Goal: Book appointment/travel/reservation

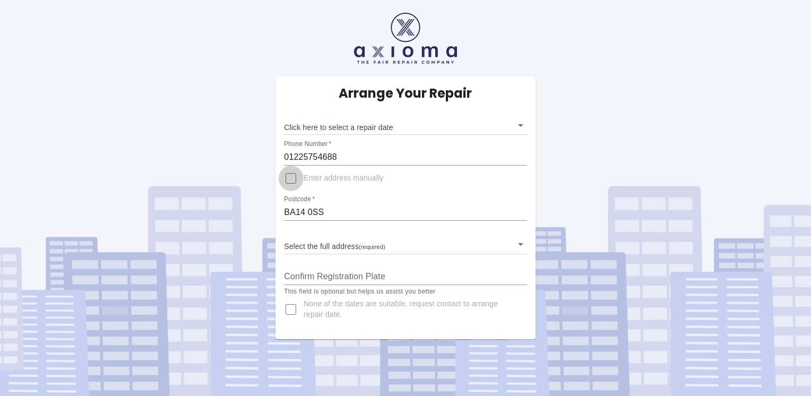
click at [289, 177] on input "Enter address manually" at bounding box center [290, 178] width 25 height 25
checkbox input "true"
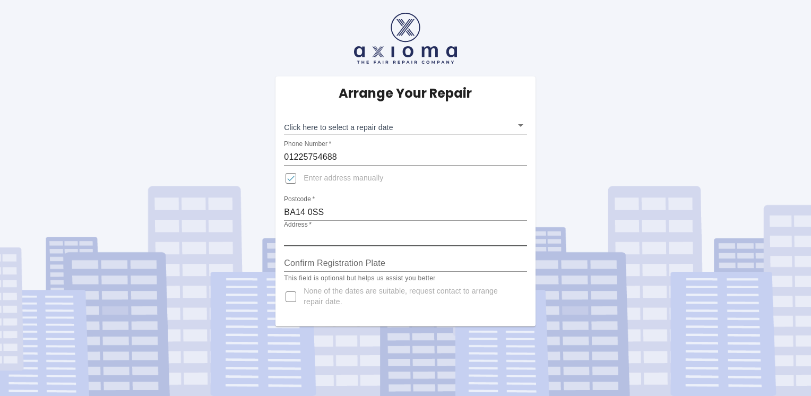
click at [333, 238] on input "Address   *" at bounding box center [405, 237] width 242 height 17
click at [297, 240] on input "3 [GEOGRAPHIC_DATA]" at bounding box center [405, 237] width 242 height 17
click at [295, 239] on input "3 [GEOGRAPHIC_DATA]" at bounding box center [405, 237] width 242 height 17
click at [293, 241] on input "3 [GEOGRAPHIC_DATA]" at bounding box center [405, 237] width 242 height 17
click at [348, 239] on input "[STREET_ADDRESS]" at bounding box center [405, 237] width 242 height 17
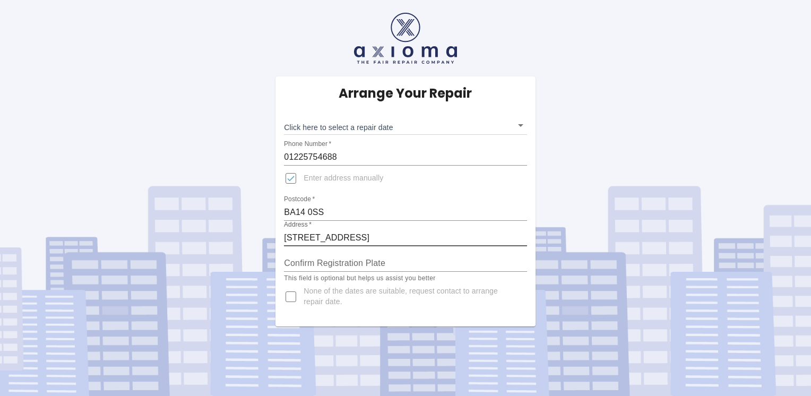
type input "[STREET_ADDRESS]"
click at [399, 263] on input "Confirm Registration Plate" at bounding box center [405, 263] width 242 height 17
type input "RJ13KHM"
click at [361, 127] on body "Arrange Your Repair Click here to select a repair date ​ Phone Number   * 01225…" at bounding box center [405, 198] width 811 height 396
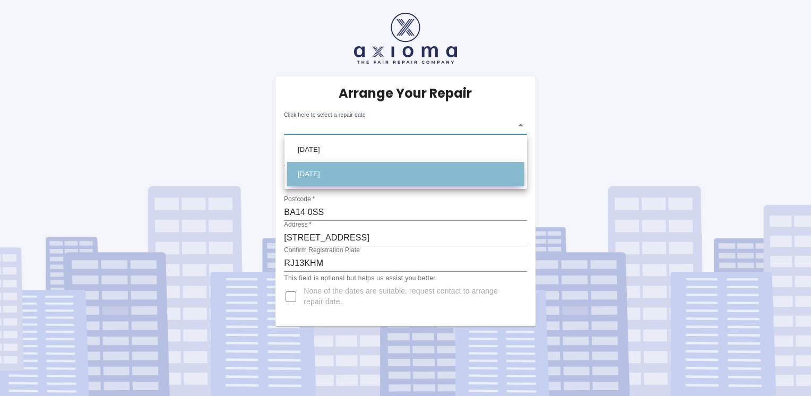
click at [337, 171] on li "[DATE]" at bounding box center [405, 174] width 237 height 24
type input "[DATE]T00:00:00.000Z"
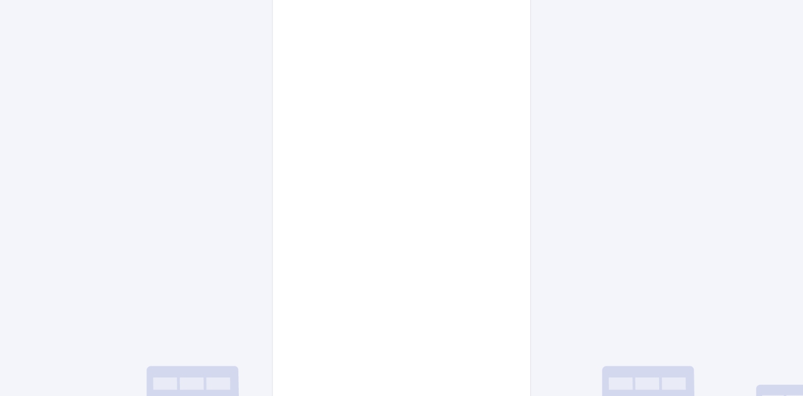
scroll to position [482, 0]
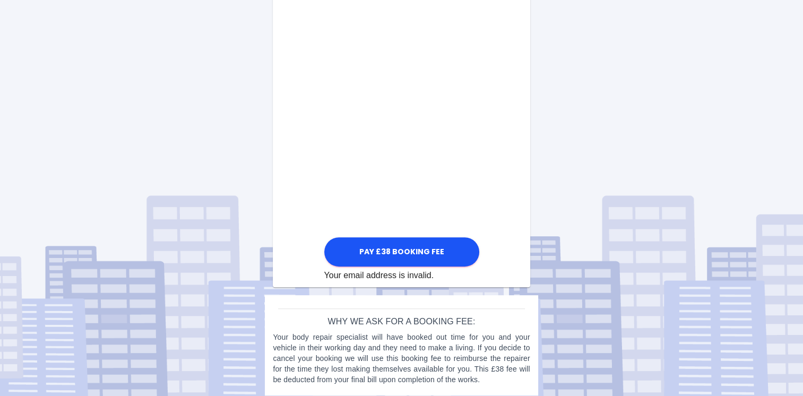
scroll to position [594, 0]
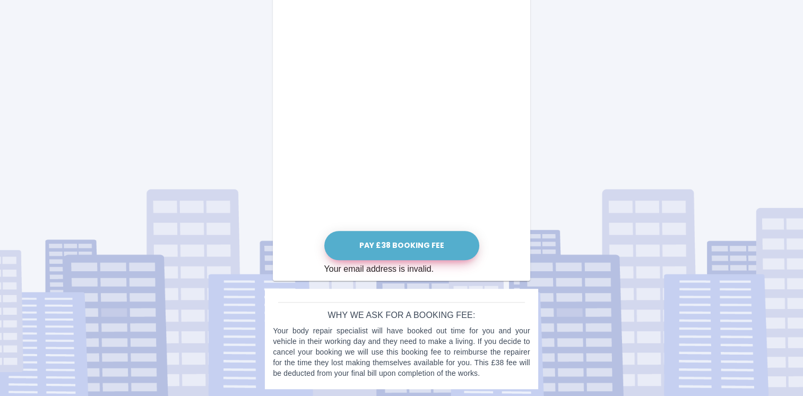
click at [395, 242] on button "Pay £38 Booking Fee" at bounding box center [401, 245] width 155 height 29
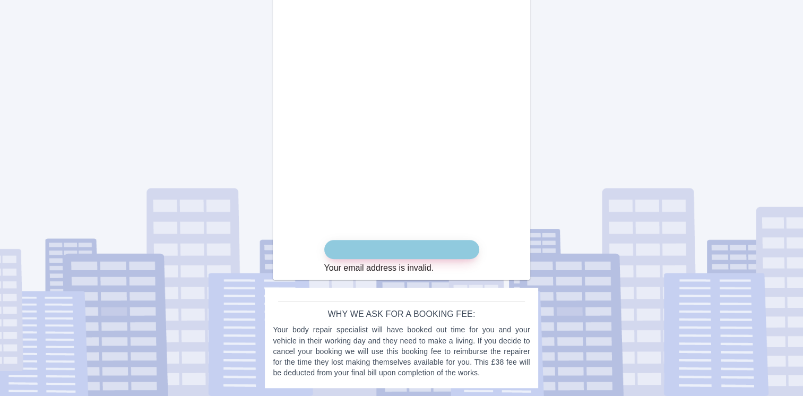
scroll to position [585, 0]
